Goal: Navigation & Orientation: Find specific page/section

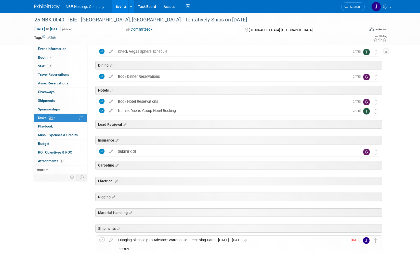
scroll to position [406, 0]
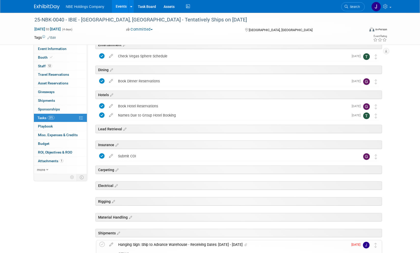
click at [118, 7] on link "Events" at bounding box center [121, 6] width 19 height 13
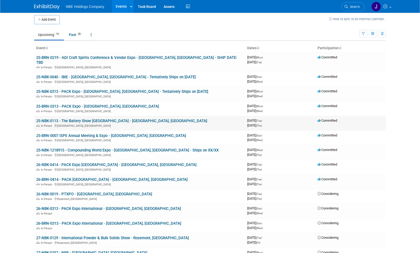
scroll to position [4, 0]
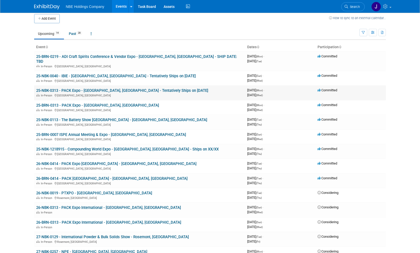
click at [102, 88] on link "25-NBK-0313 - PACK Expo - [GEOGRAPHIC_DATA], [GEOGRAPHIC_DATA] - Tentatively Sh…" at bounding box center [122, 90] width 172 height 5
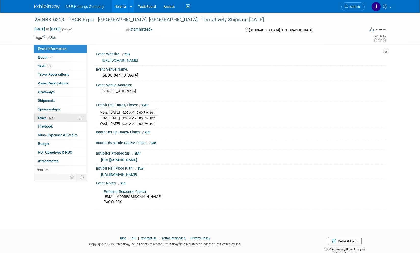
click at [45, 117] on span "Tasks 17%" at bounding box center [45, 118] width 17 height 4
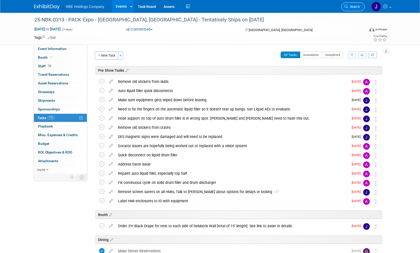
click at [353, 6] on span "Search" at bounding box center [354, 7] width 12 height 4
click at [264, 29] on span "[GEOGRAPHIC_DATA], [GEOGRAPHIC_DATA]" at bounding box center [281, 30] width 64 height 4
